Goal: Task Accomplishment & Management: Manage account settings

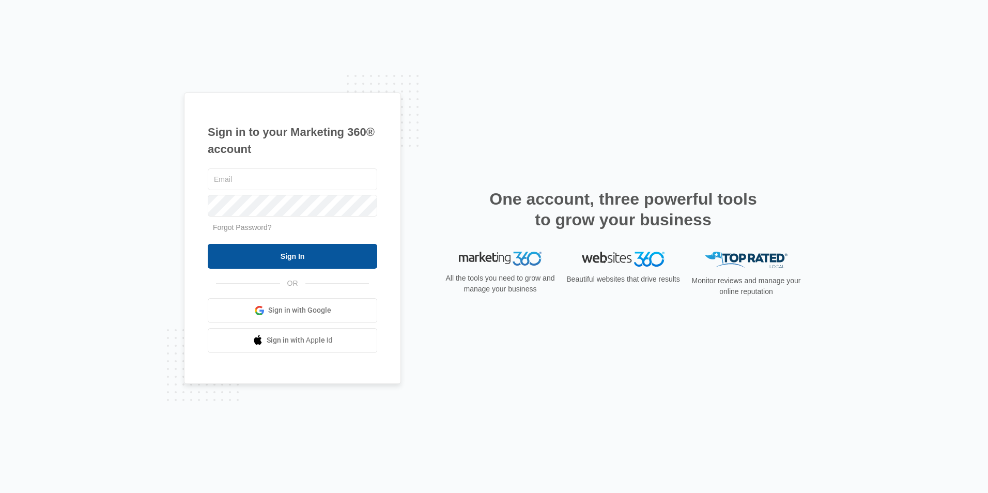
type input "[EMAIL_ADDRESS][DOMAIN_NAME]"
click at [329, 253] on input "Sign In" at bounding box center [292, 256] width 169 height 25
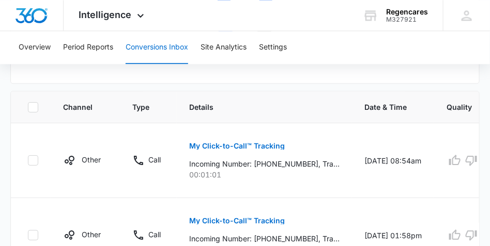
scroll to position [568, 0]
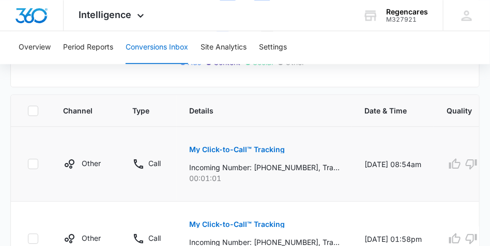
click at [230, 149] on p "My Click-to-Call™ Tracking" at bounding box center [237, 149] width 96 height 7
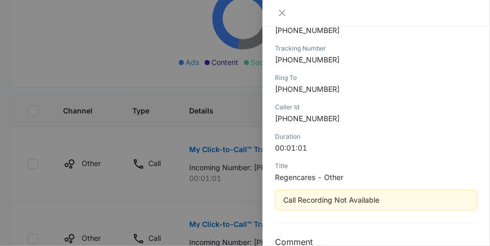
scroll to position [177, 0]
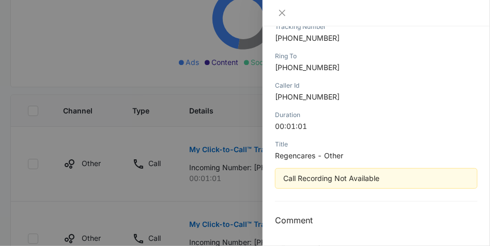
click at [81, 68] on div at bounding box center [245, 123] width 490 height 246
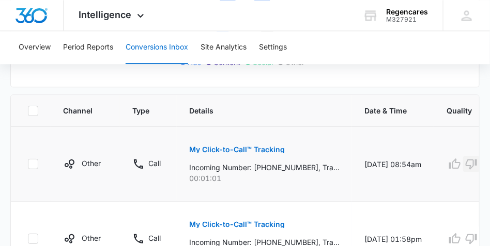
click at [470, 162] on icon "button" at bounding box center [471, 164] width 12 height 12
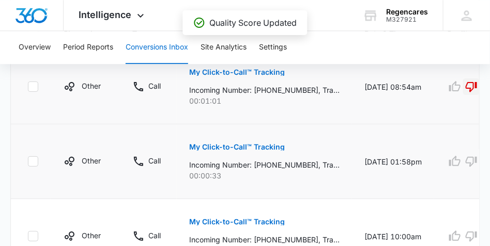
scroll to position [672, 0]
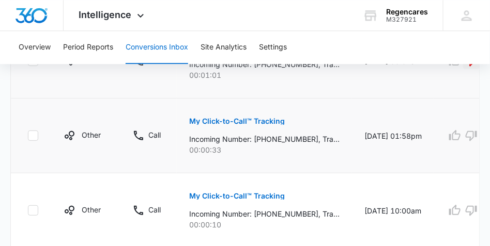
click at [230, 122] on p "My Click-to-Call™ Tracking" at bounding box center [237, 121] width 96 height 7
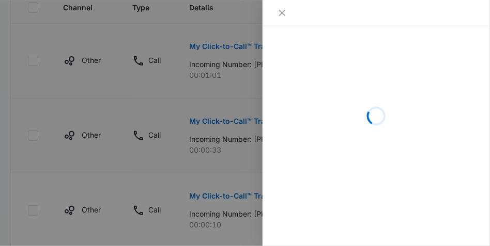
click at [230, 122] on div at bounding box center [245, 123] width 490 height 246
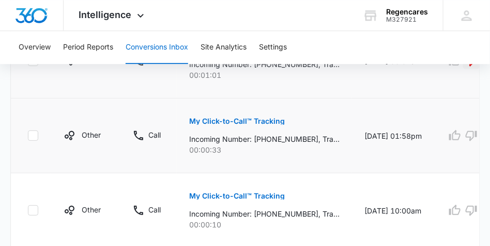
click at [230, 122] on p "My Click-to-Call™ Tracking" at bounding box center [237, 121] width 96 height 7
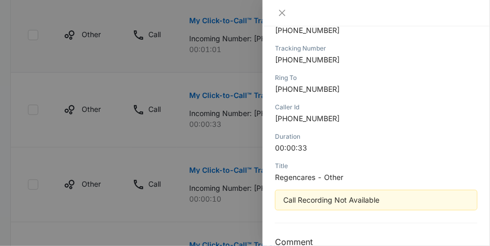
scroll to position [177, 0]
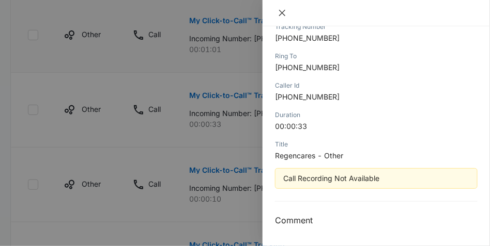
click at [284, 14] on icon "close" at bounding box center [282, 13] width 6 height 6
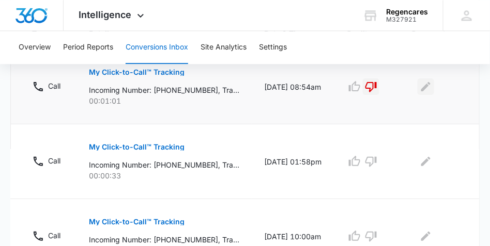
scroll to position [0, 101]
click at [423, 89] on icon "Edit Comments" at bounding box center [425, 86] width 9 height 9
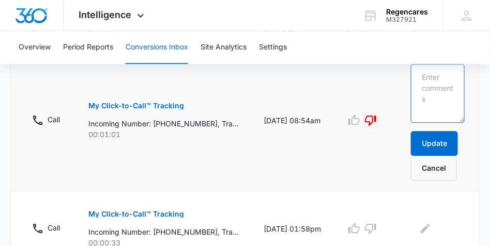
click at [421, 71] on textarea at bounding box center [438, 93] width 54 height 59
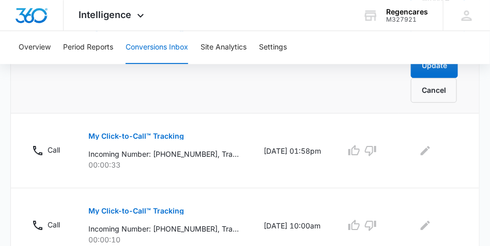
scroll to position [672, 0]
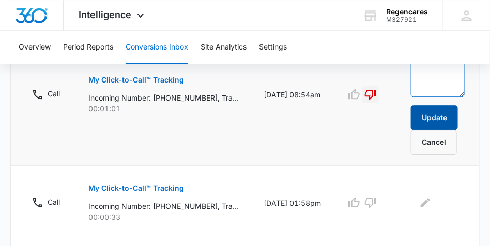
type textarea "wrong #"
click at [439, 116] on button "Update" at bounding box center [434, 117] width 47 height 25
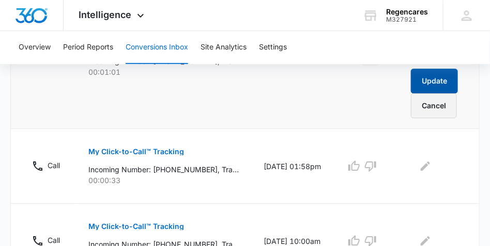
scroll to position [775, 0]
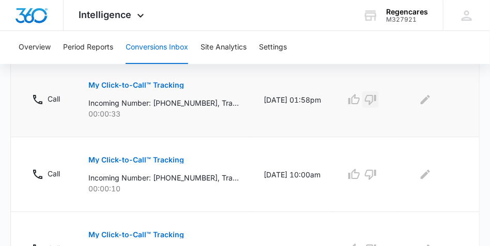
click at [370, 100] on icon "button" at bounding box center [370, 100] width 12 height 12
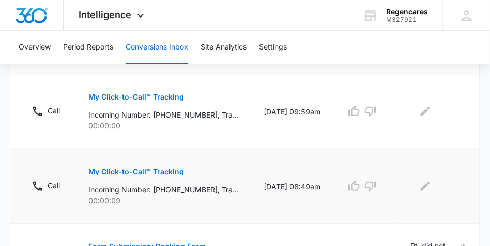
scroll to position [853, 0]
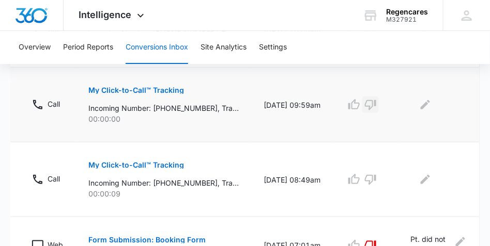
click at [371, 108] on icon "button" at bounding box center [370, 105] width 12 height 12
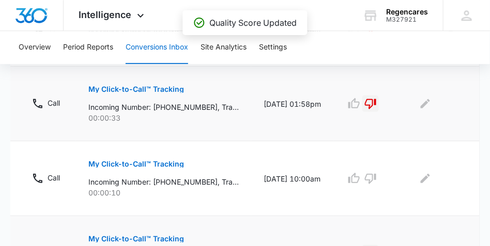
scroll to position [698, 0]
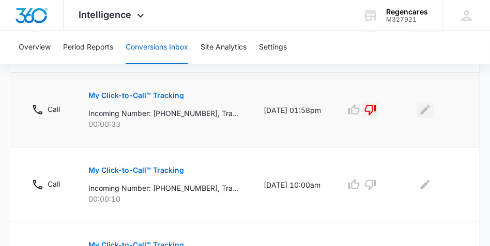
click at [423, 113] on icon "Edit Comments" at bounding box center [425, 109] width 9 height 9
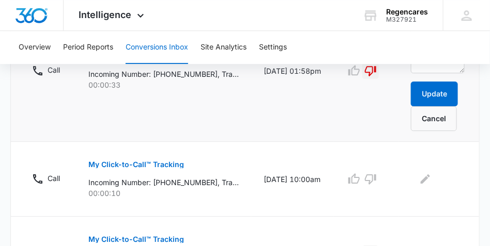
scroll to position [775, 0]
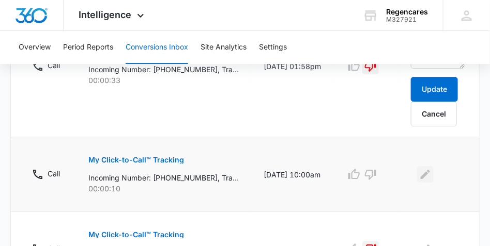
click at [424, 174] on icon "Edit Comments" at bounding box center [425, 174] width 9 height 9
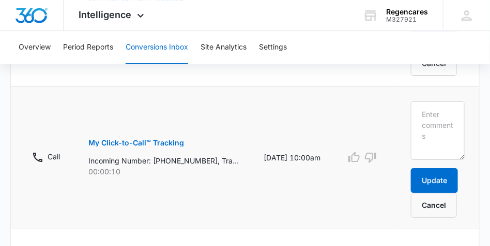
scroll to position [827, 0]
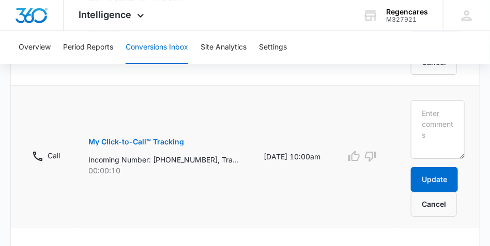
click at [159, 143] on p "My Click-to-Call™ Tracking" at bounding box center [136, 141] width 96 height 7
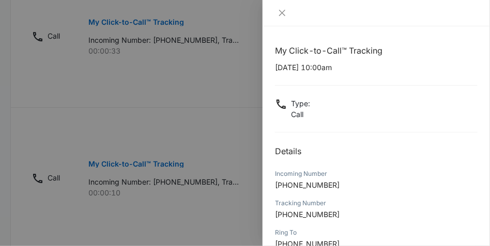
scroll to position [723, 0]
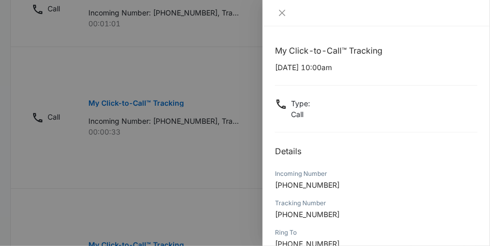
click at [283, 7] on div at bounding box center [375, 13] width 227 height 26
click at [283, 12] on icon "close" at bounding box center [282, 13] width 6 height 6
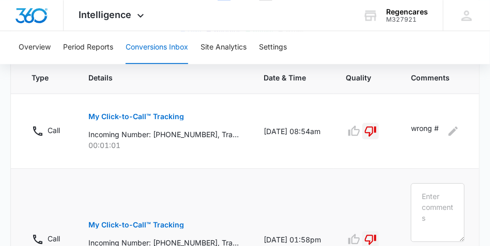
scroll to position [594, 0]
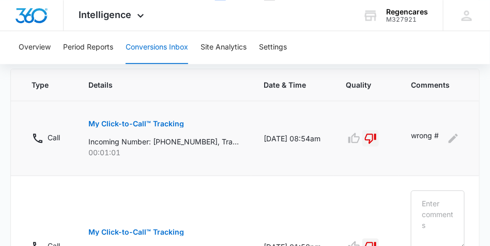
click at [132, 125] on p "My Click-to-Call™ Tracking" at bounding box center [136, 123] width 96 height 7
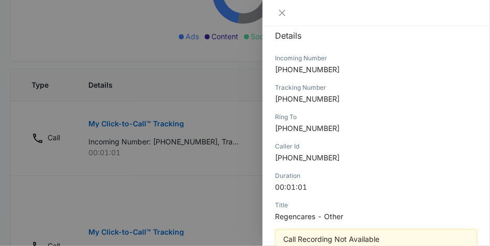
scroll to position [37, 0]
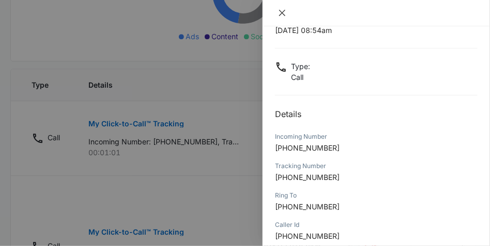
click at [283, 11] on icon "close" at bounding box center [282, 13] width 8 height 8
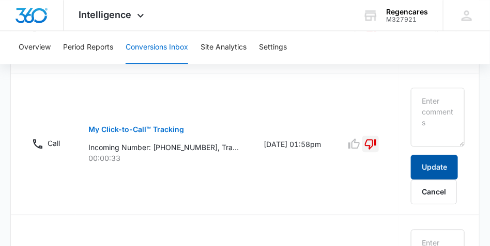
scroll to position [698, 0]
click at [428, 165] on button "Update" at bounding box center [434, 166] width 47 height 25
click at [429, 164] on button "Update" at bounding box center [434, 166] width 47 height 25
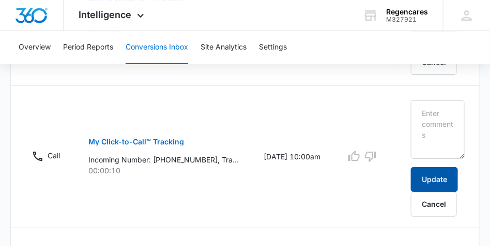
scroll to position [793, 0]
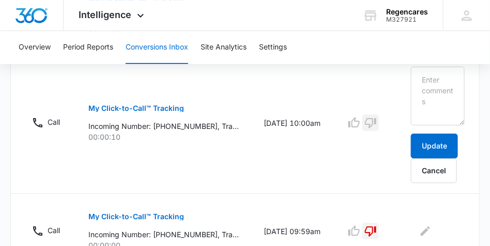
click at [369, 124] on icon "button" at bounding box center [370, 123] width 11 height 10
click at [437, 146] on button "Update" at bounding box center [434, 146] width 47 height 25
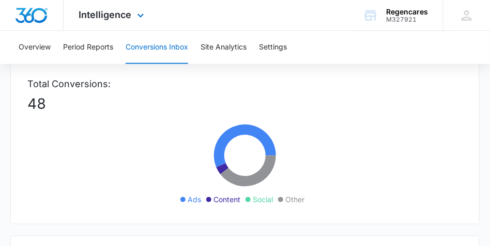
scroll to position [0, 0]
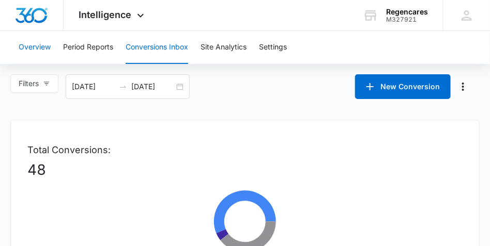
click at [27, 49] on button "Overview" at bounding box center [35, 47] width 32 height 33
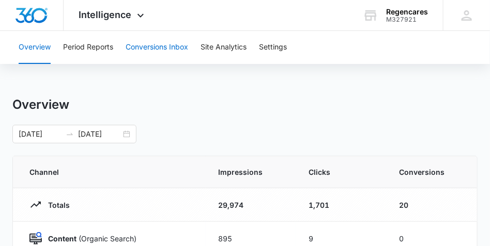
click at [165, 49] on button "Conversions Inbox" at bounding box center [157, 47] width 63 height 33
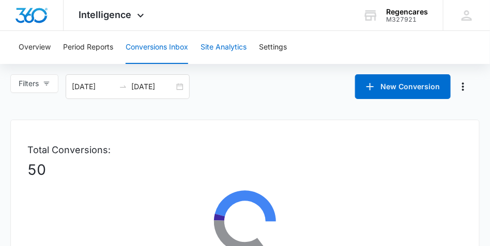
click at [221, 51] on button "Site Analytics" at bounding box center [223, 47] width 46 height 33
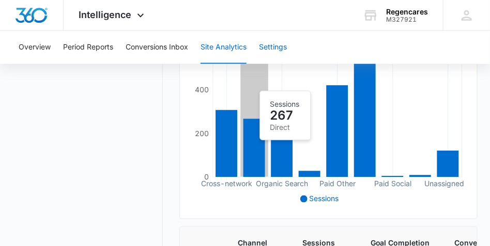
scroll to position [78, 0]
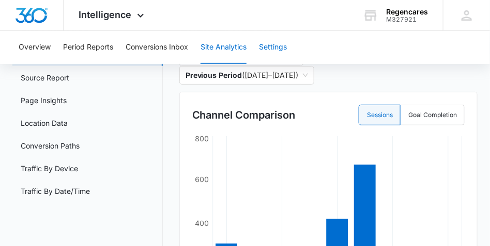
click at [281, 48] on button "Settings" at bounding box center [273, 47] width 28 height 33
